Goal: Task Accomplishment & Management: Use online tool/utility

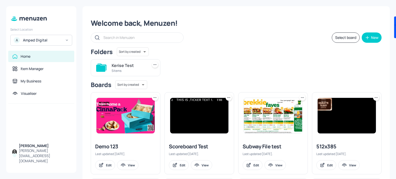
click at [67, 41] on icon at bounding box center [67, 40] width 4 height 4
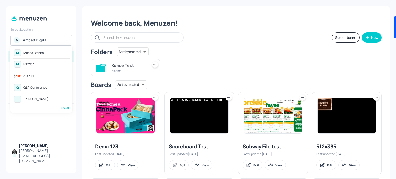
click at [42, 56] on div "M Mecca Brands" at bounding box center [41, 52] width 57 height 9
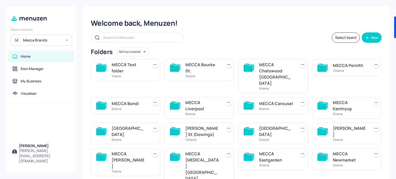
click at [127, 68] on div "MECCA Test folder" at bounding box center [129, 68] width 34 height 12
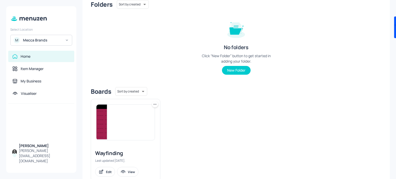
scroll to position [55, 0]
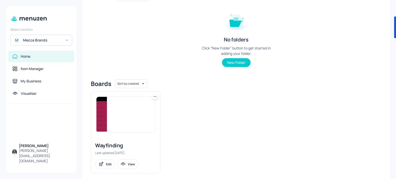
click at [134, 119] on img at bounding box center [125, 115] width 58 height 36
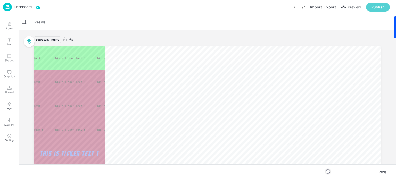
click at [379, 6] on div "Publish" at bounding box center [377, 7] width 13 height 6
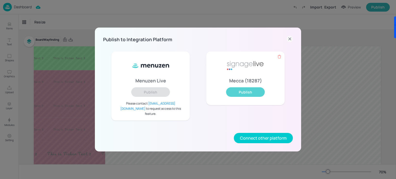
click at [244, 95] on button "Publish" at bounding box center [245, 92] width 39 height 10
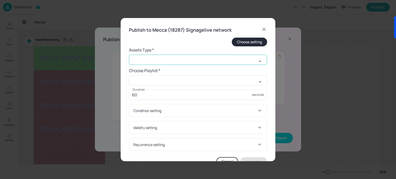
click at [195, 61] on input "text" at bounding box center [193, 60] width 128 height 10
click at [193, 69] on li "widget" at bounding box center [197, 71] width 137 height 9
type input "widget"
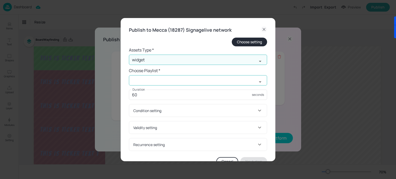
click at [195, 79] on input "text" at bounding box center [193, 80] width 128 height 10
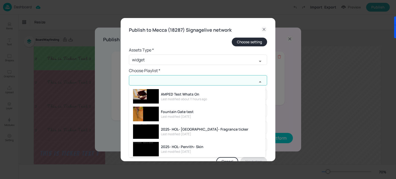
click at [193, 96] on div "AMPED Test Whats On" at bounding box center [184, 94] width 46 height 5
type input "AMPED Test Whats On"
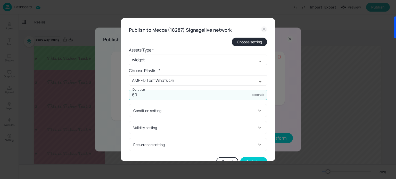
drag, startPoint x: 193, startPoint y: 96, endPoint x: 125, endPoint y: 96, distance: 67.9
click at [125, 96] on div "Publish to [GEOGRAPHIC_DATA] (18287) Signagelive network Choose setting Assets …" at bounding box center [198, 96] width 155 height 157
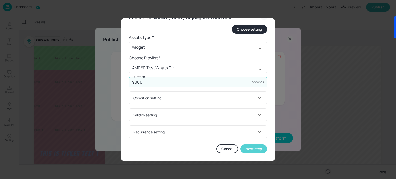
type input "9000"
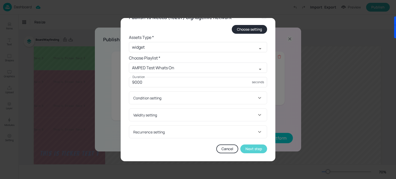
click at [252, 148] on button "Next step" at bounding box center [253, 149] width 27 height 9
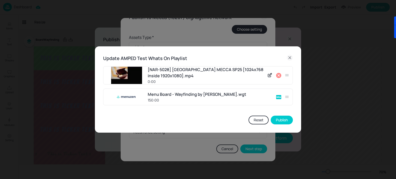
click at [278, 76] on icon at bounding box center [279, 75] width 6 height 6
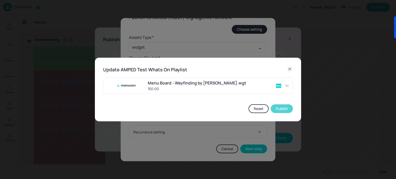
click at [283, 108] on button "Publish" at bounding box center [282, 108] width 22 height 9
